Goal: Task Accomplishment & Management: Use online tool/utility

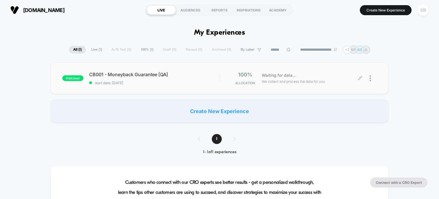
click at [357, 78] on div "Waiting for data... We collect and process the data for you" at bounding box center [309, 77] width 101 height 13
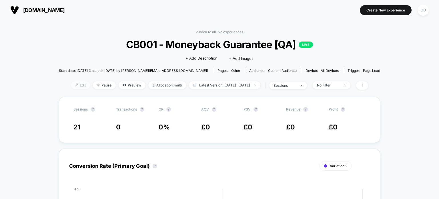
click at [75, 85] on span "Edit" at bounding box center [80, 85] width 19 height 8
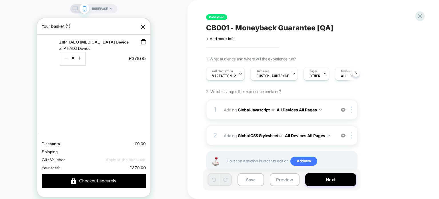
click at [232, 73] on span "A/B Variation" at bounding box center [222, 71] width 21 height 4
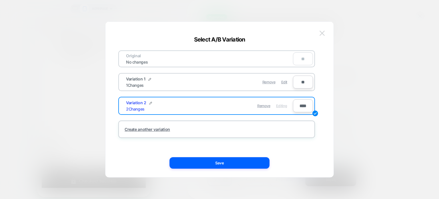
click at [321, 35] on button at bounding box center [322, 33] width 9 height 9
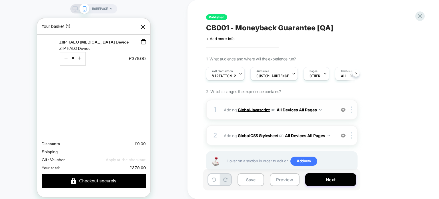
click at [259, 109] on b "Global Javascript" at bounding box center [254, 109] width 32 height 5
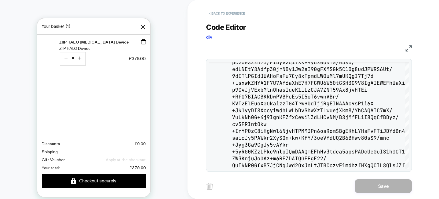
click at [216, 13] on button "< Back to experience" at bounding box center [227, 13] width 42 height 9
